Goal: Transaction & Acquisition: Subscribe to service/newsletter

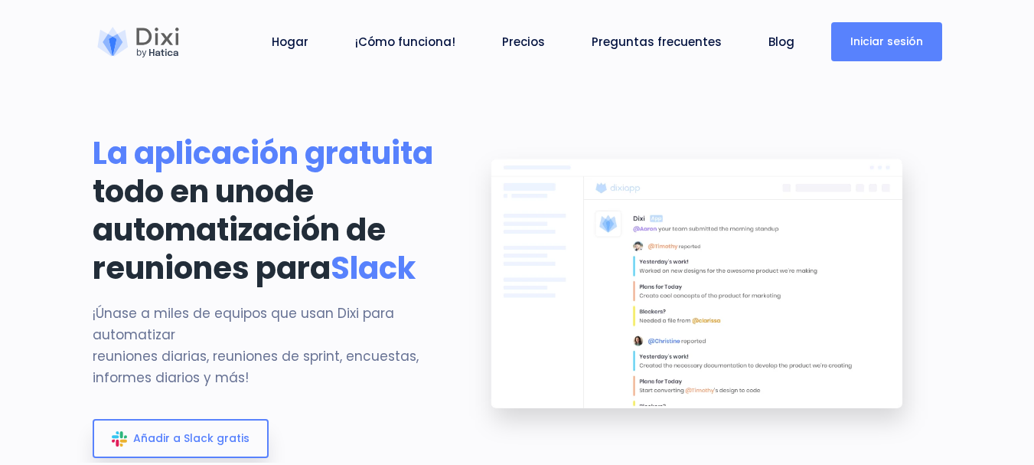
click at [876, 38] on font "Iniciar sesión" at bounding box center [887, 41] width 73 height 15
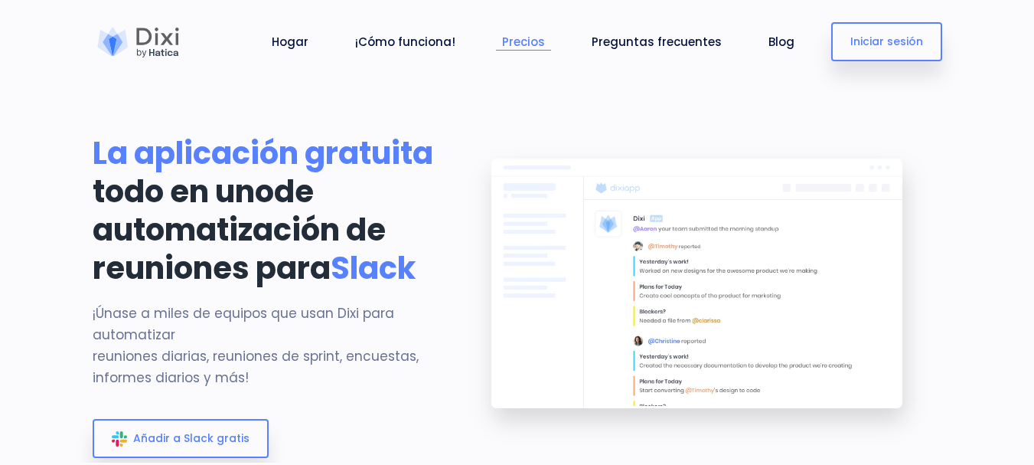
click at [545, 44] on font "Precios" at bounding box center [523, 42] width 43 height 16
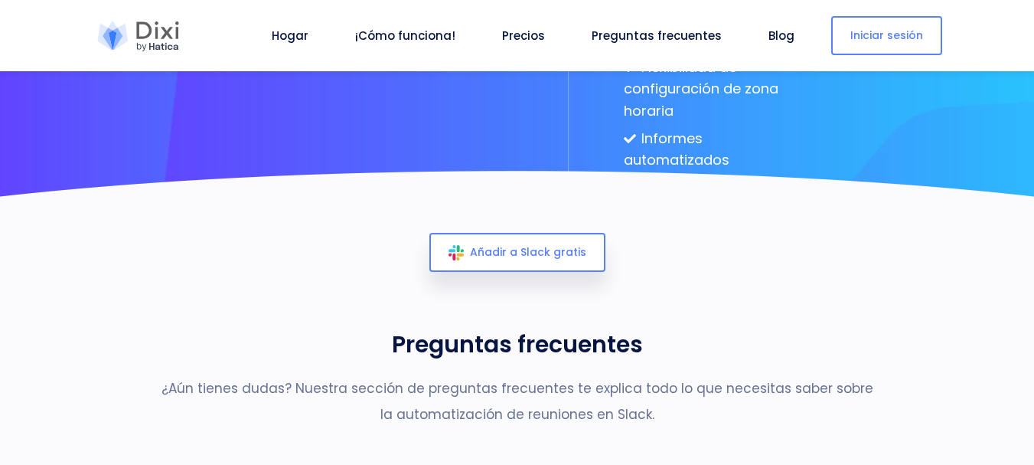
scroll to position [4529, 0]
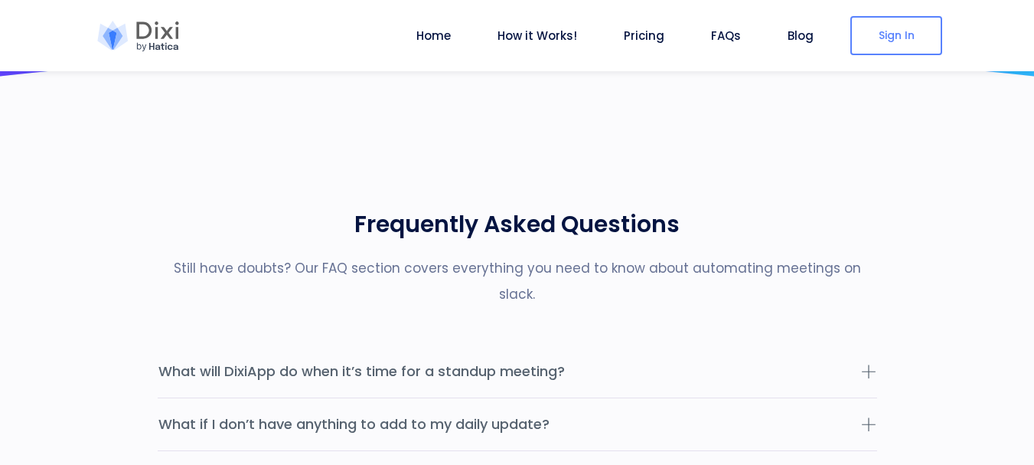
scroll to position [4529, 0]
click at [437, 28] on link "Home" at bounding box center [433, 36] width 47 height 18
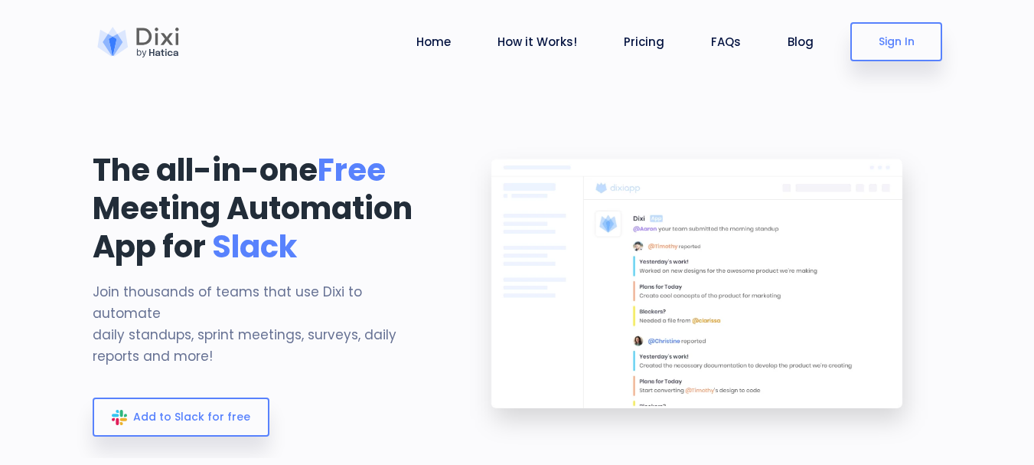
scroll to position [230, 0]
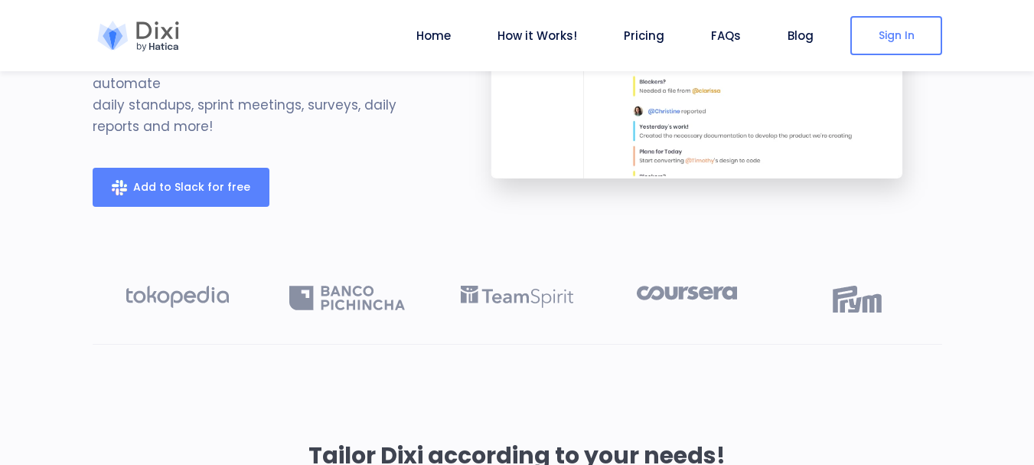
click at [216, 179] on span "Add to Slack for free" at bounding box center [191, 186] width 117 height 15
